Goal: Information Seeking & Learning: Understand process/instructions

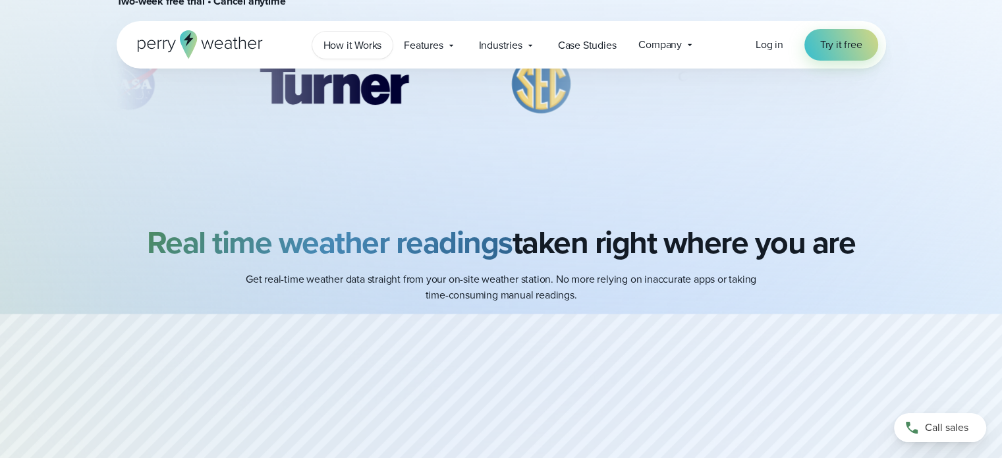
scroll to position [395, 0]
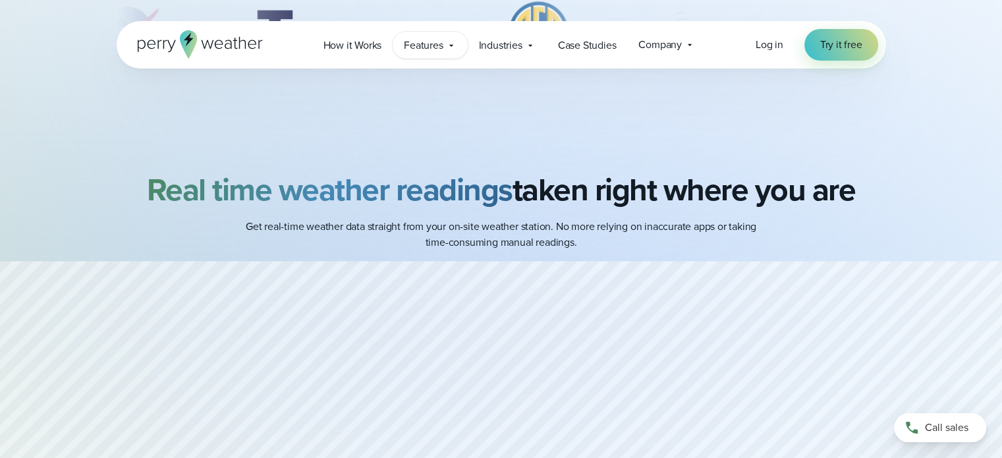
click at [437, 47] on span "Features" at bounding box center [423, 46] width 39 height 16
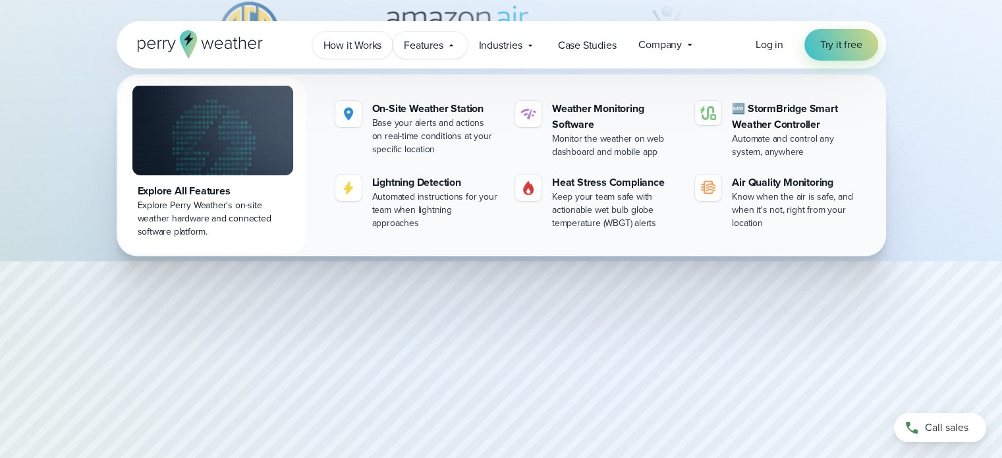
click at [353, 51] on span "How it Works" at bounding box center [353, 46] width 59 height 16
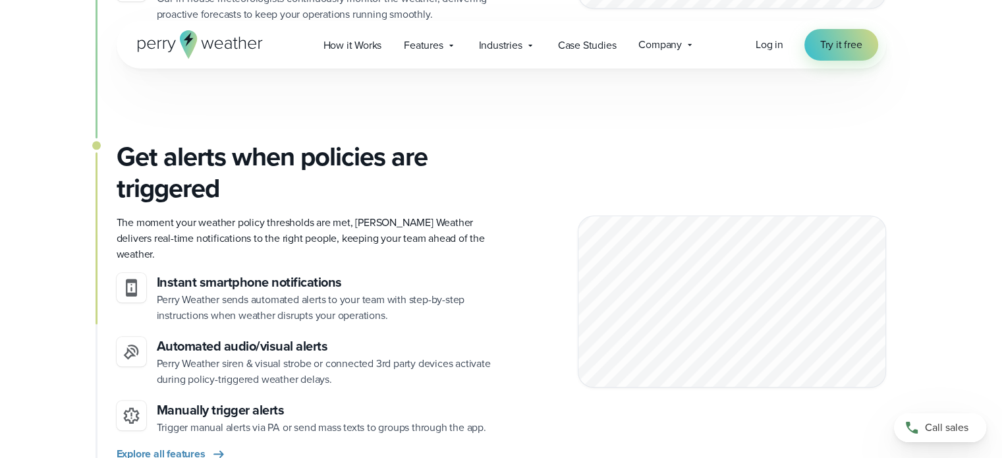
scroll to position [1384, 0]
